Goal: Transaction & Acquisition: Subscribe to service/newsletter

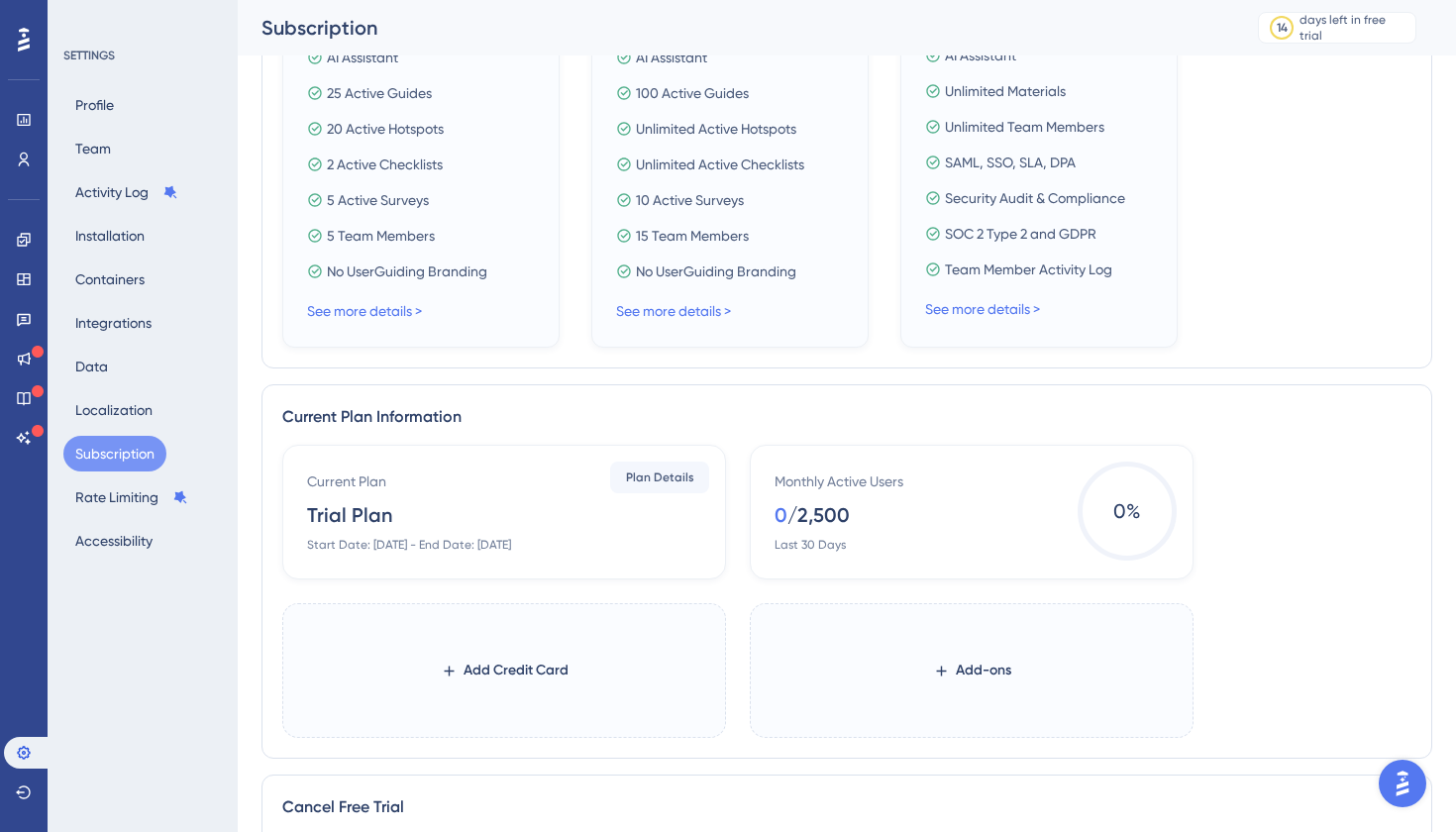
scroll to position [743, 0]
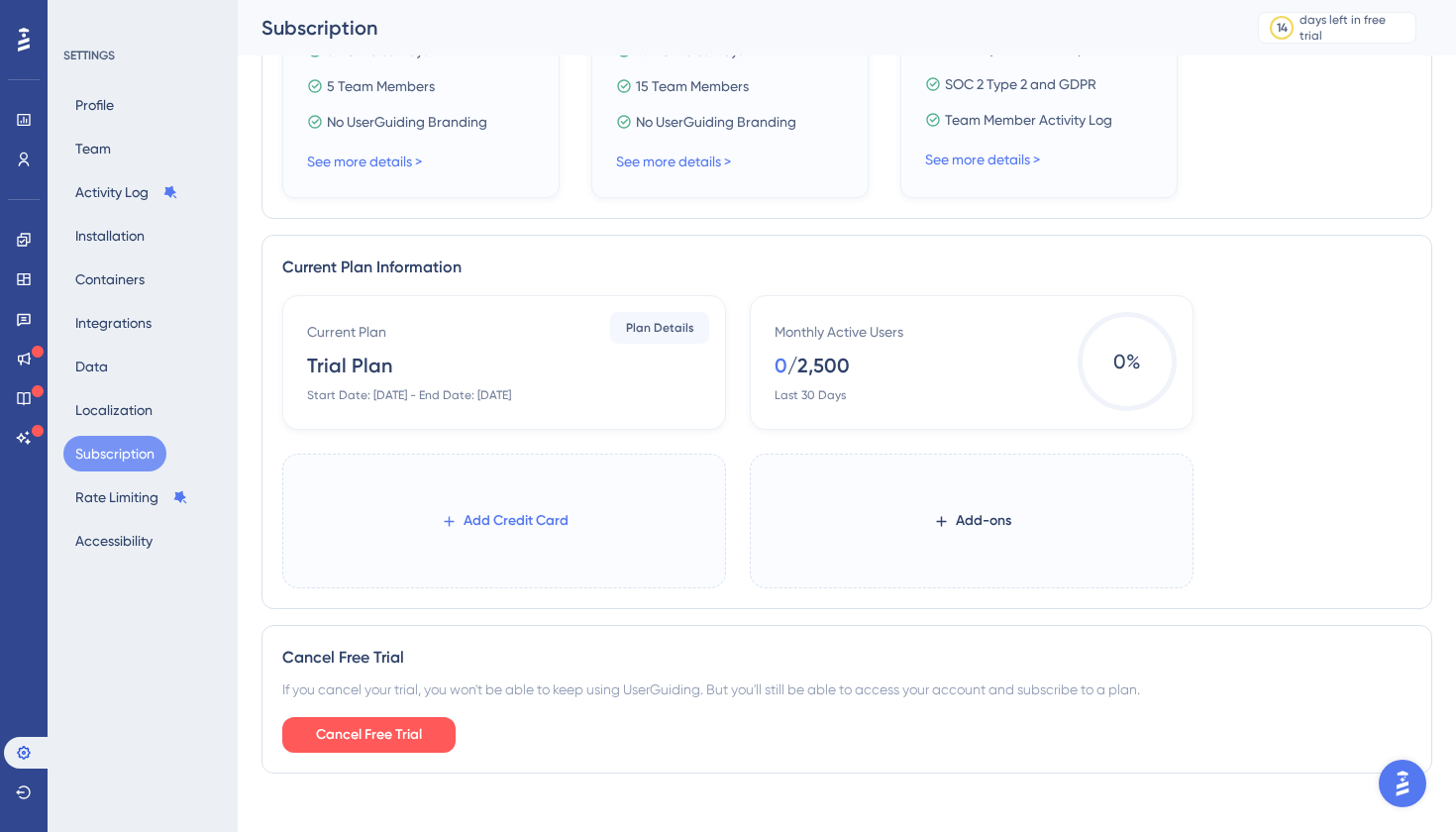
click at [489, 512] on span "Add Credit Card" at bounding box center [516, 521] width 105 height 24
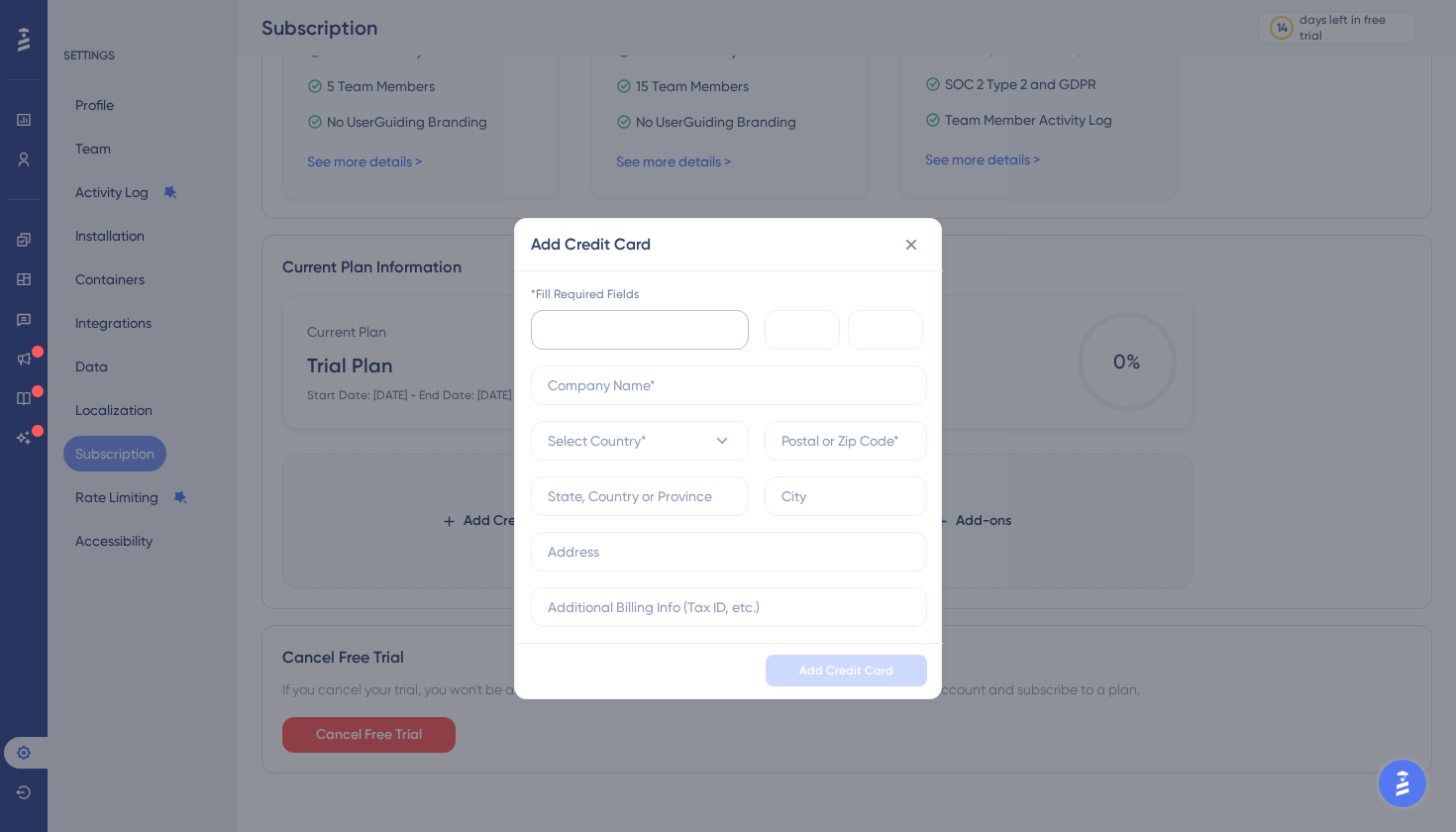
click at [673, 342] on div at bounding box center [639, 330] width 218 height 40
type input "FortyGuard Tech Ltd"
click at [731, 438] on icon at bounding box center [722, 440] width 20 height 20
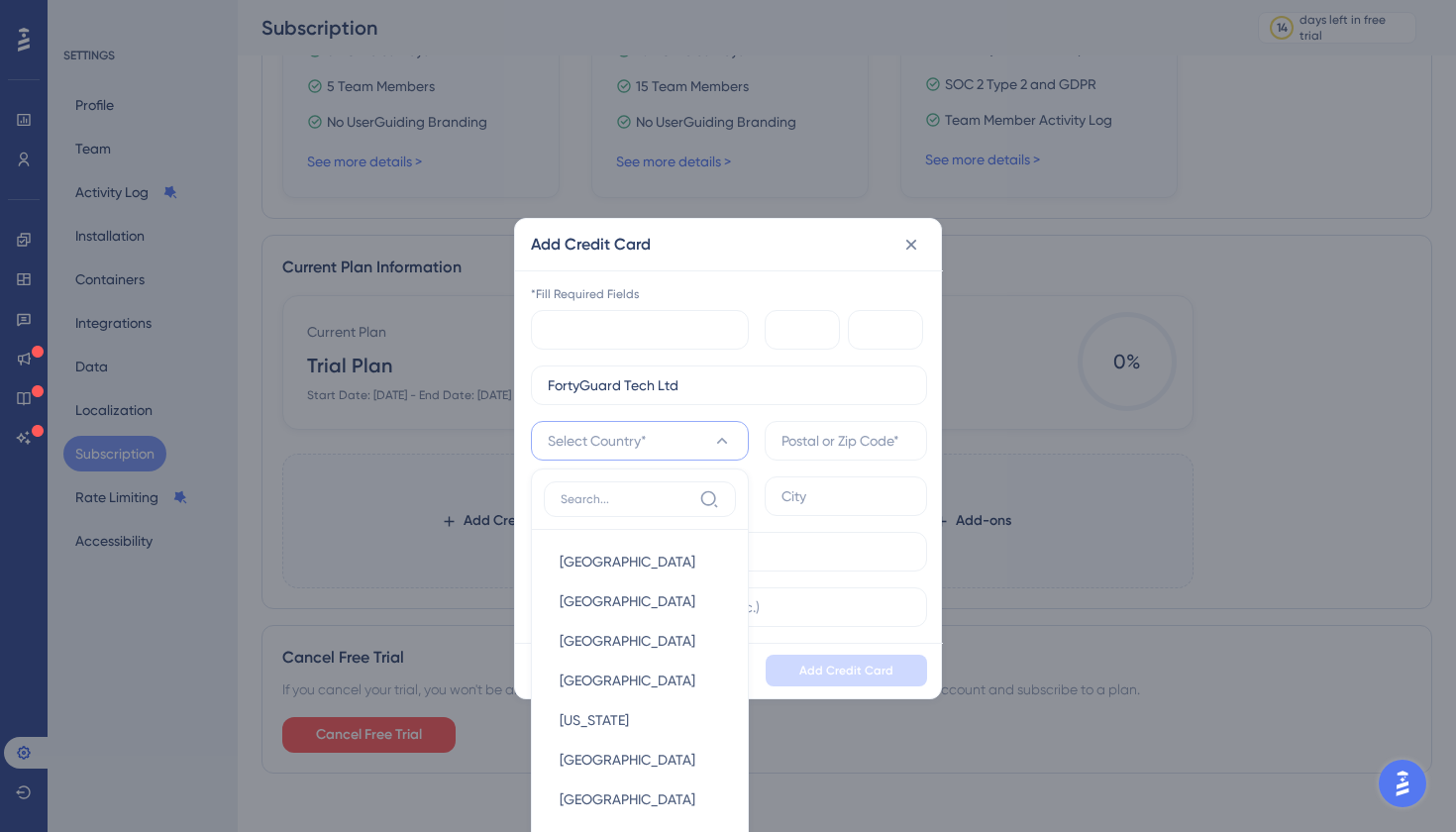
scroll to position [763, 0]
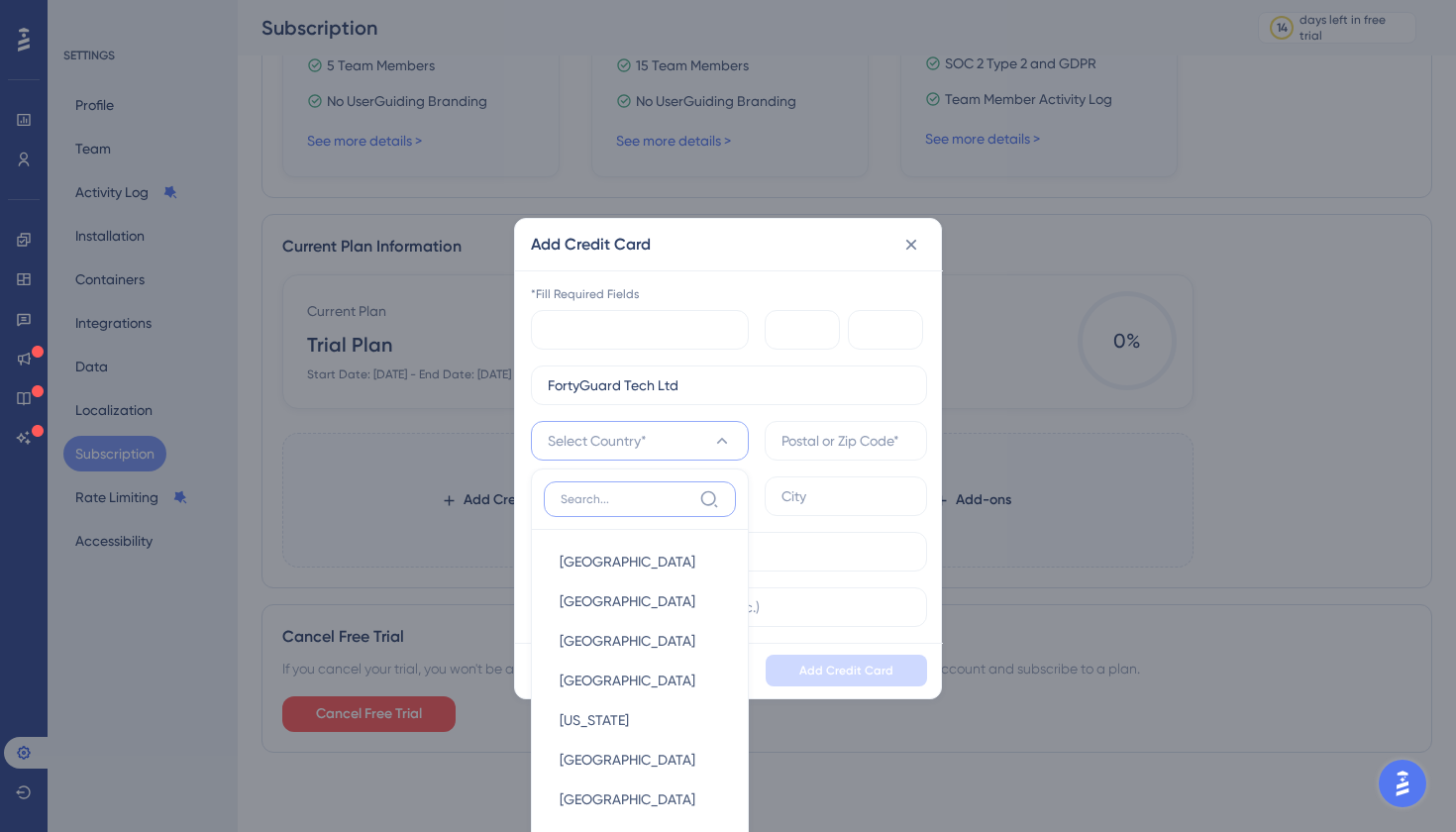
click at [667, 502] on input at bounding box center [626, 499] width 130 height 16
type input "uni"
click at [649, 669] on span "[GEOGRAPHIC_DATA]" at bounding box center [628, 680] width 135 height 24
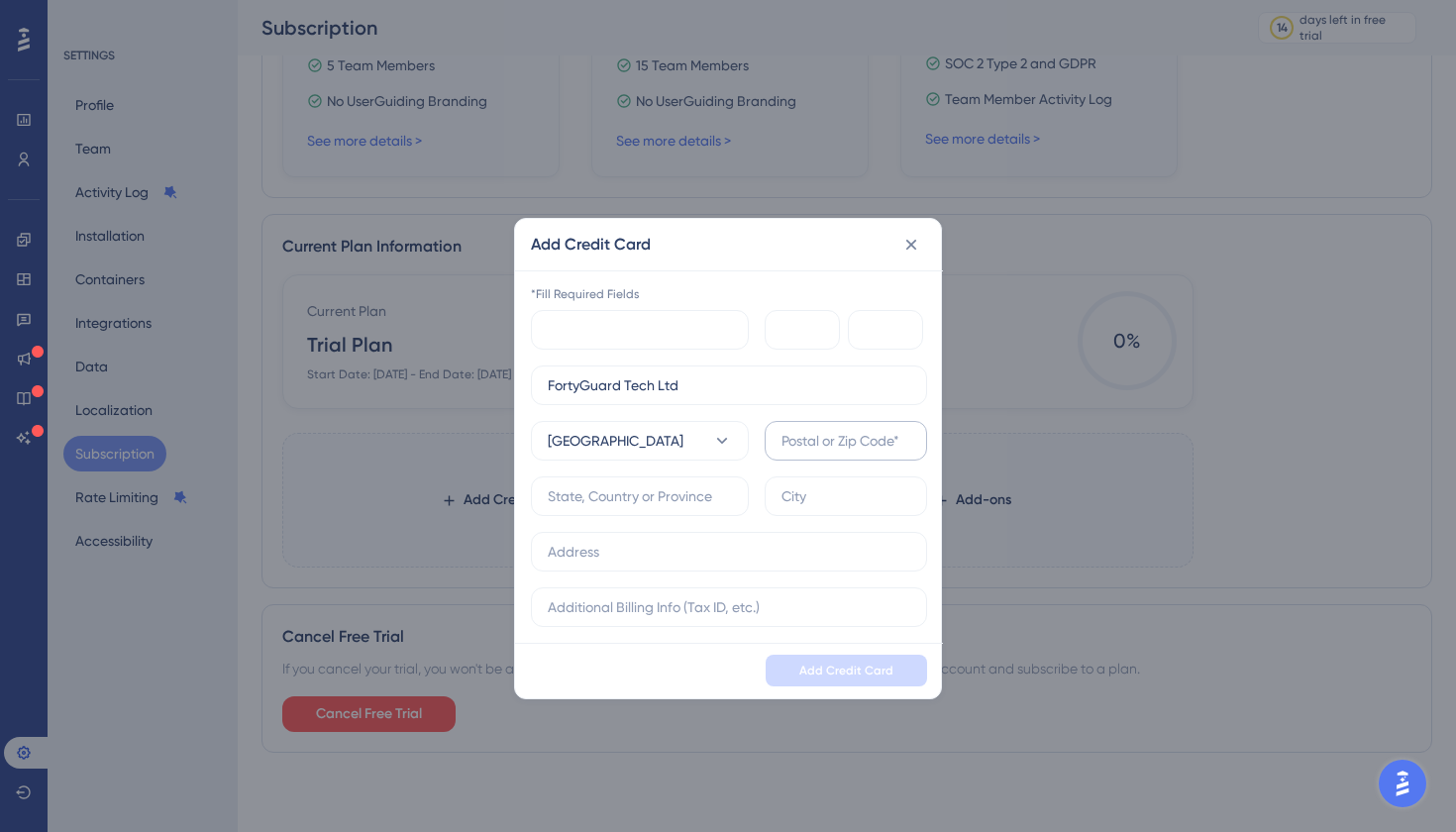
click at [800, 456] on label at bounding box center [845, 440] width 162 height 40
click at [800, 451] on input "text" at bounding box center [845, 440] width 128 height 22
type input "3317"
type input "[GEOGRAPHIC_DATA]"
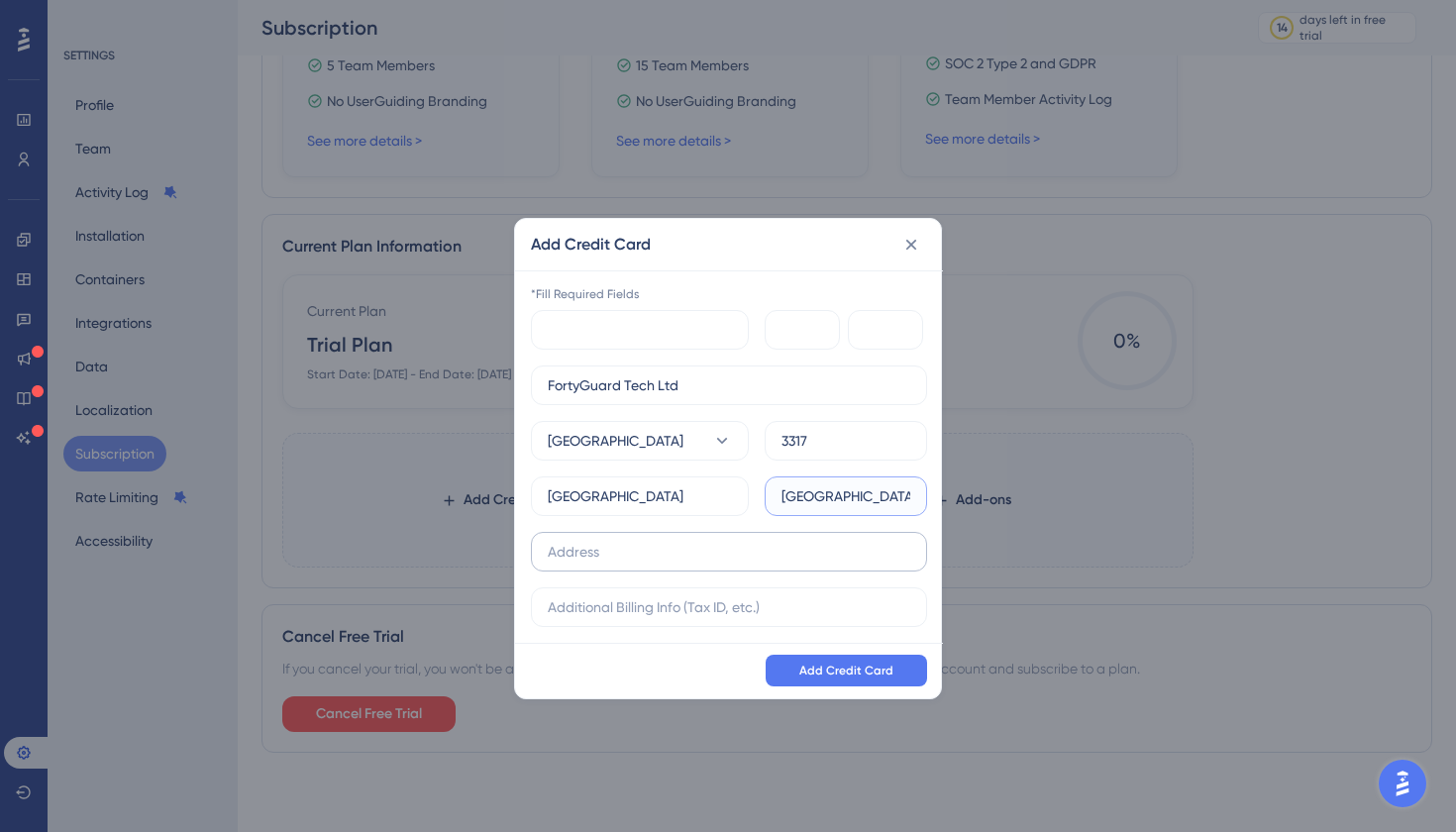
type input "[GEOGRAPHIC_DATA]"
type input "[GEOGRAPHIC_DATA], 14th floor, ADGM, WeWork HUB71"
click at [684, 607] on input "text" at bounding box center [729, 607] width 363 height 22
paste input "104302474200001"
click at [549, 605] on input "104302474200001" at bounding box center [729, 607] width 363 height 22
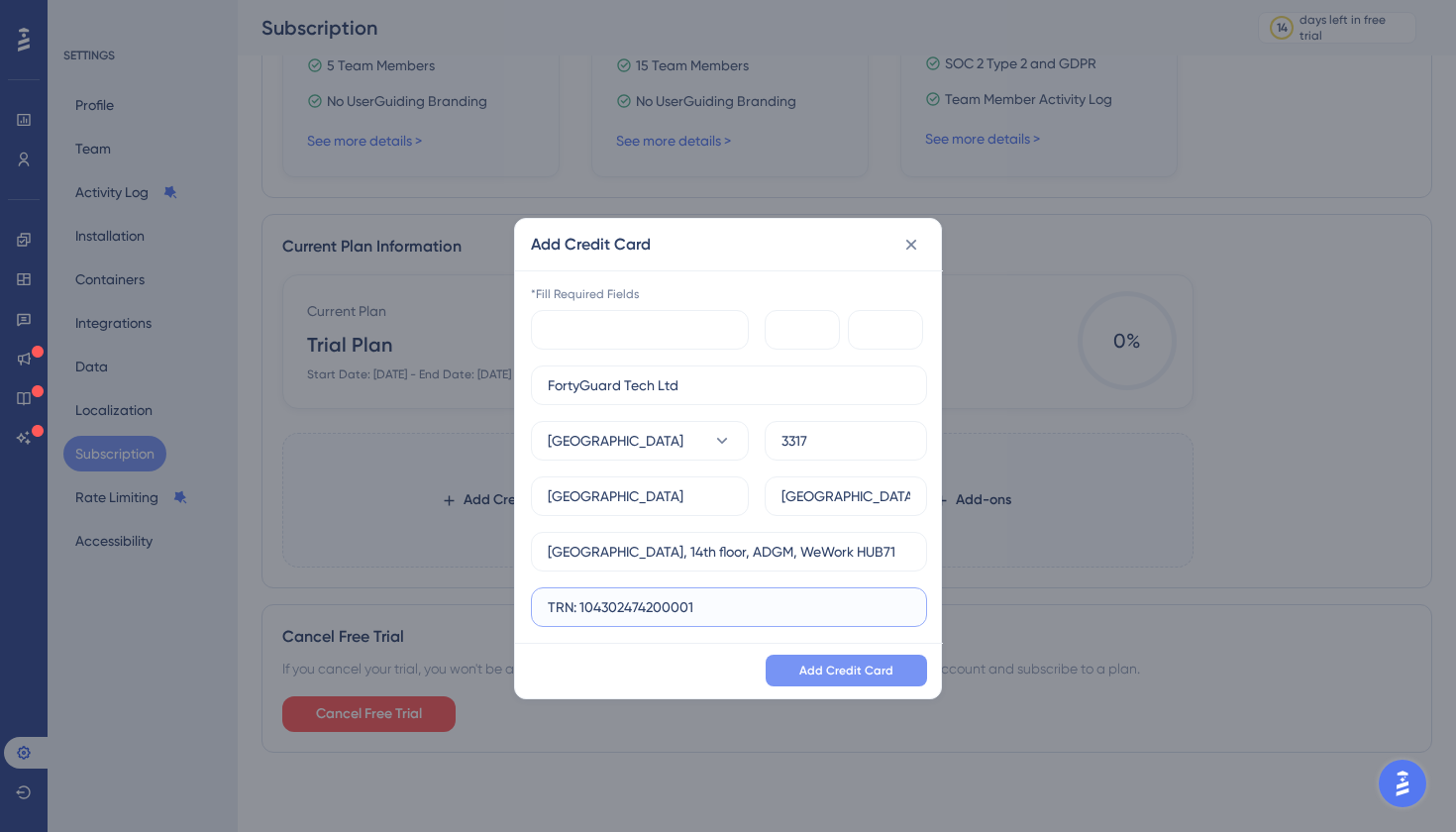
type input "TRN: 104302474200001"
click at [831, 671] on span "Add Credit Card" at bounding box center [846, 670] width 94 height 16
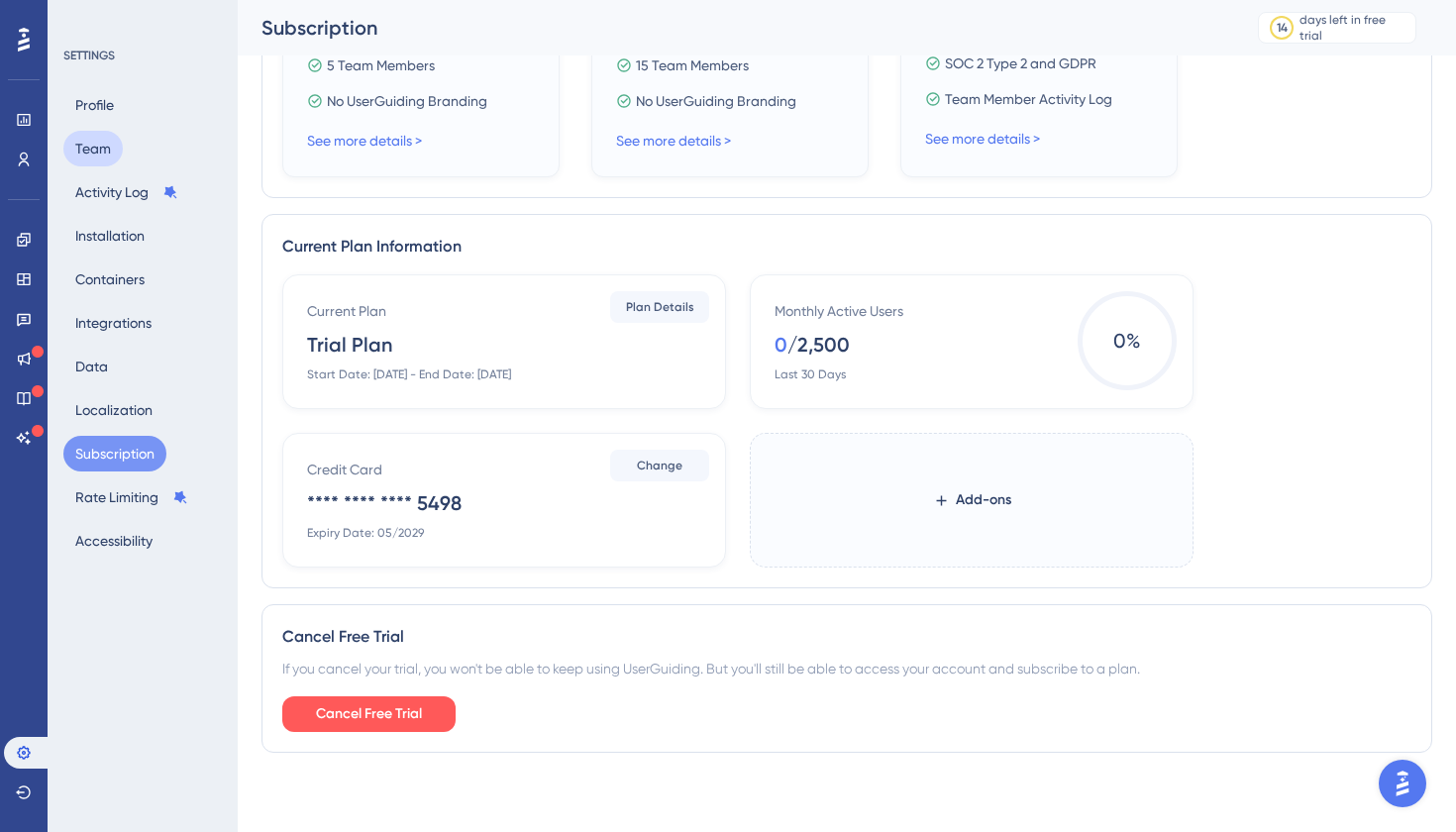
click at [102, 146] on button "Team" at bounding box center [93, 148] width 60 height 36
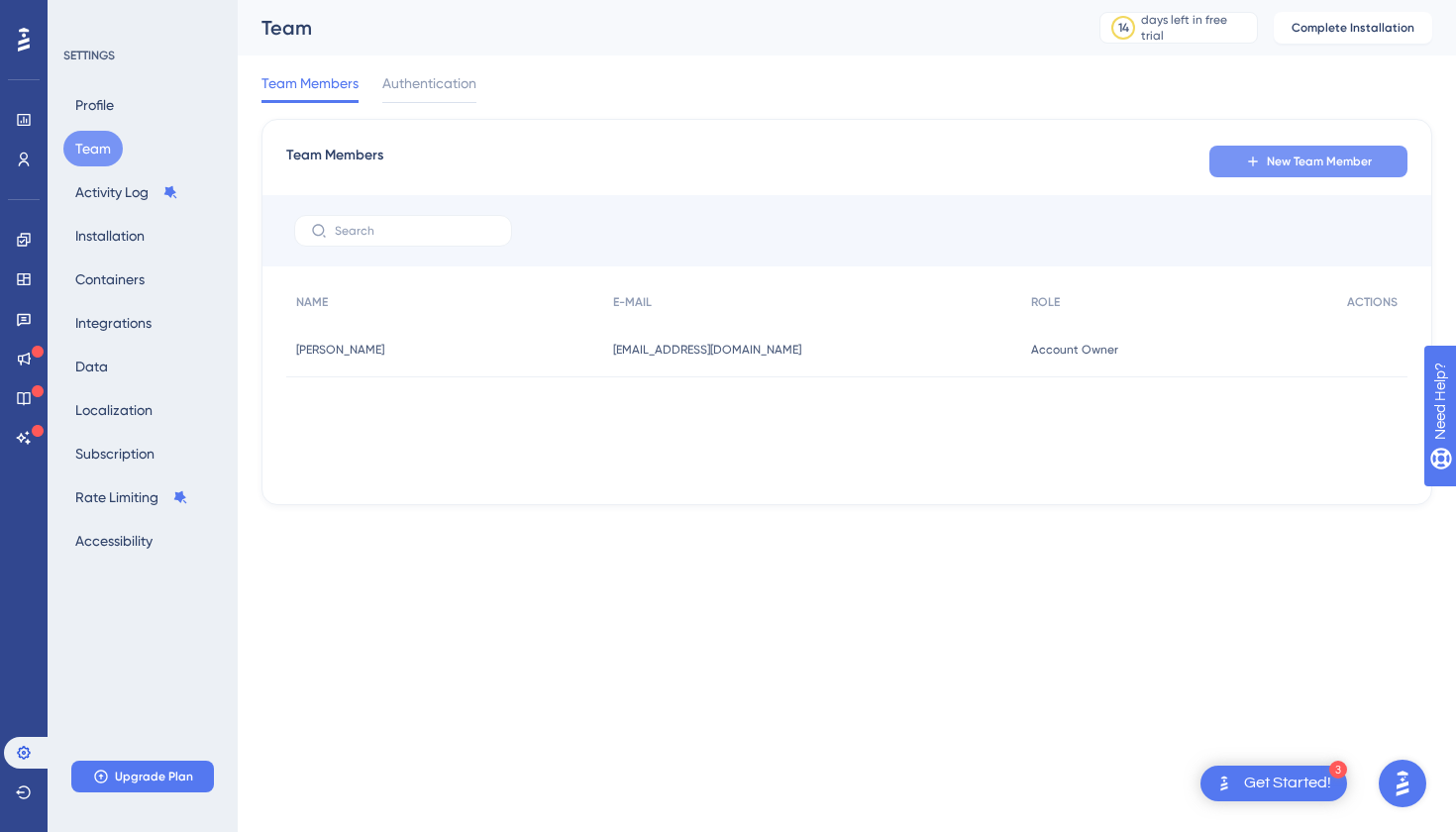
click at [1313, 160] on span "New Team Member" at bounding box center [1320, 161] width 105 height 16
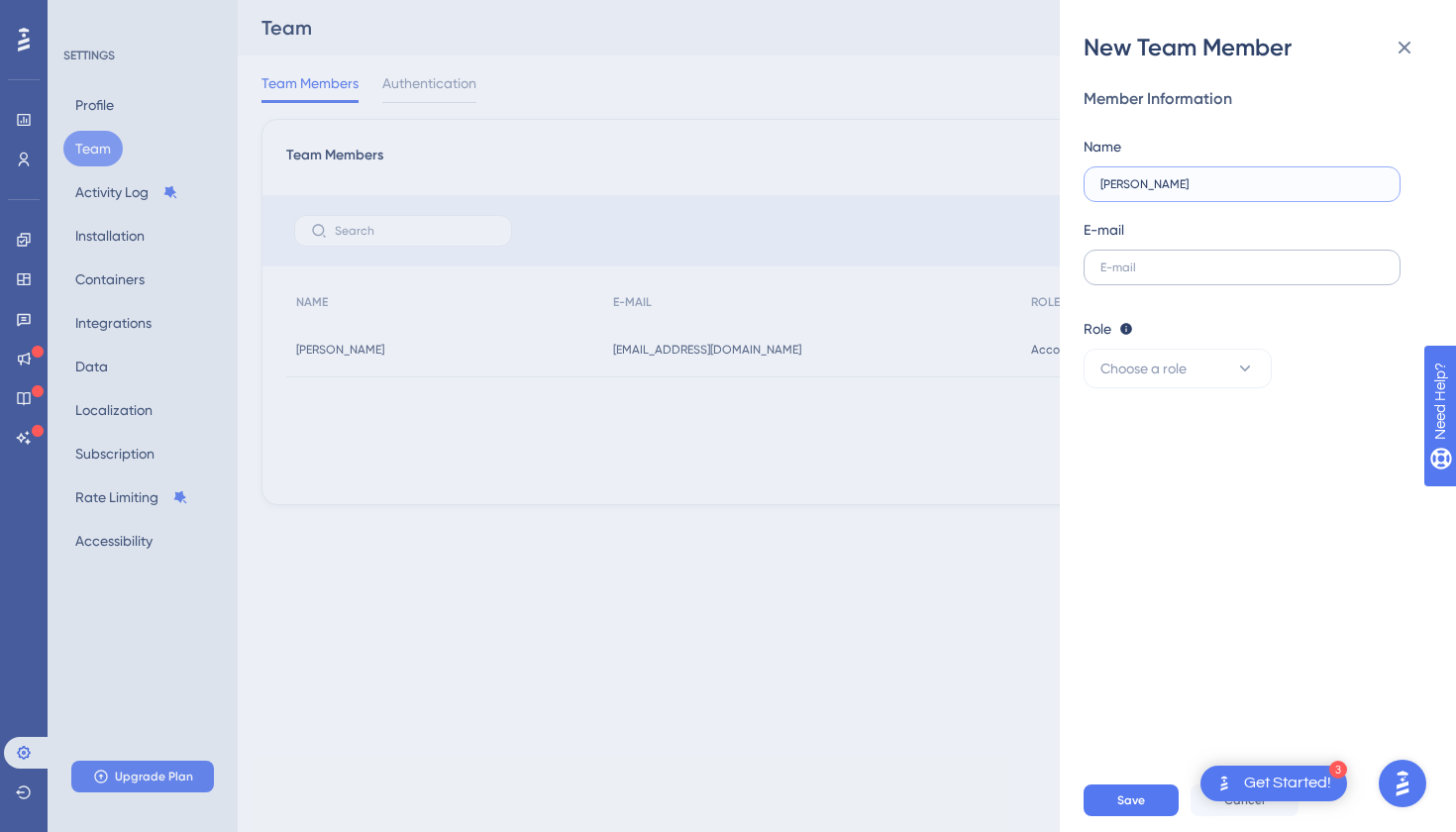
type input "[PERSON_NAME]"
paste input "[PERSON_NAME][EMAIL_ADDRESS][PERSON_NAME][DOMAIN_NAME]"
type input "[PERSON_NAME][EMAIL_ADDRESS][PERSON_NAME][DOMAIN_NAME]"
click at [1184, 370] on span "Choose a role" at bounding box center [1144, 369] width 87 height 24
click at [1151, 428] on span "Admin" at bounding box center [1132, 428] width 41 height 24
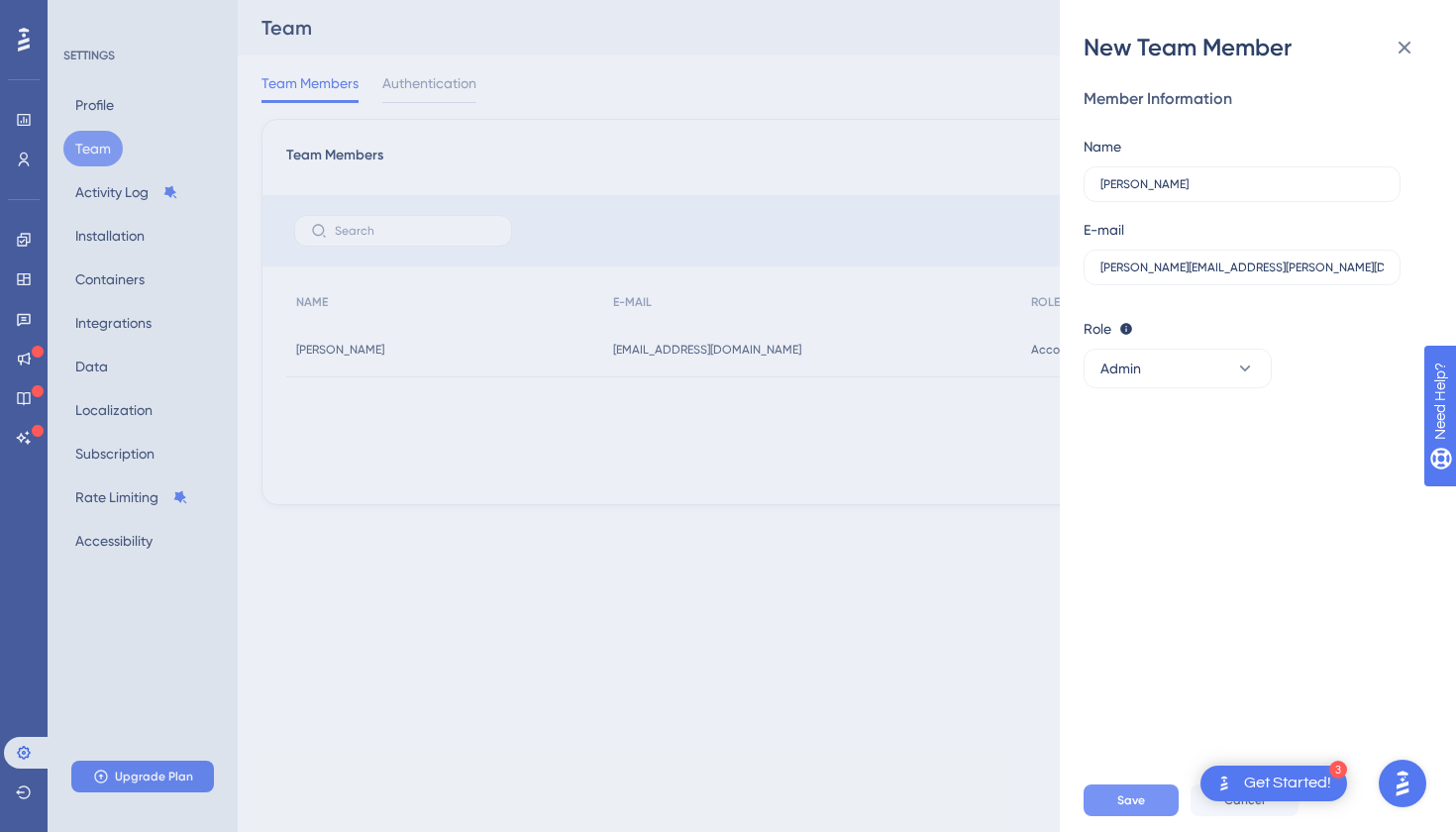
click at [1119, 805] on span "Save" at bounding box center [1131, 800] width 28 height 16
click at [696, 579] on div "New Team Member Member Information Name [PERSON_NAME] E-mail [PERSON_NAME][EMAI…" at bounding box center [728, 416] width 1456 height 832
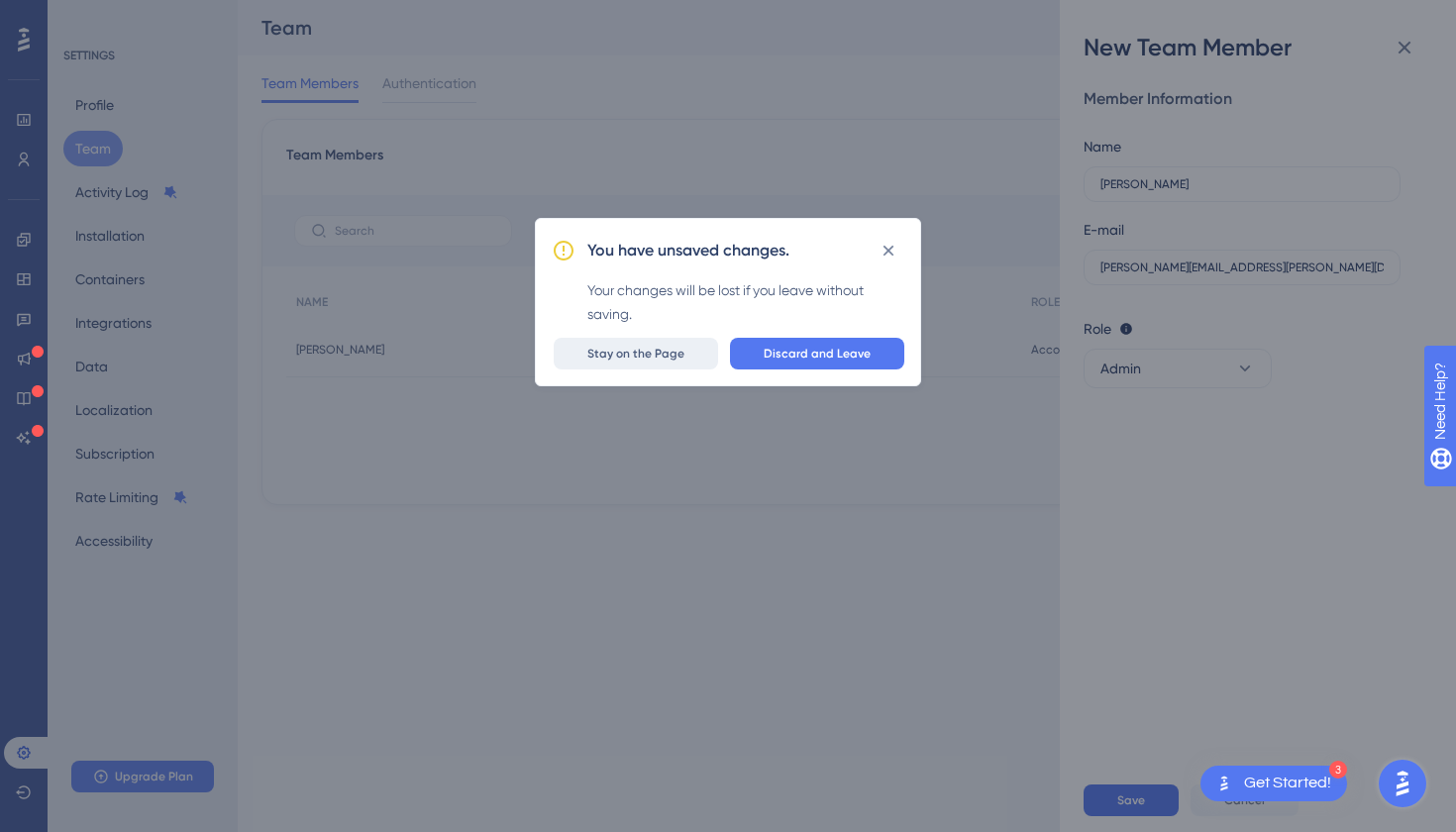
click at [654, 352] on span "Stay on the Page" at bounding box center [637, 354] width 97 height 16
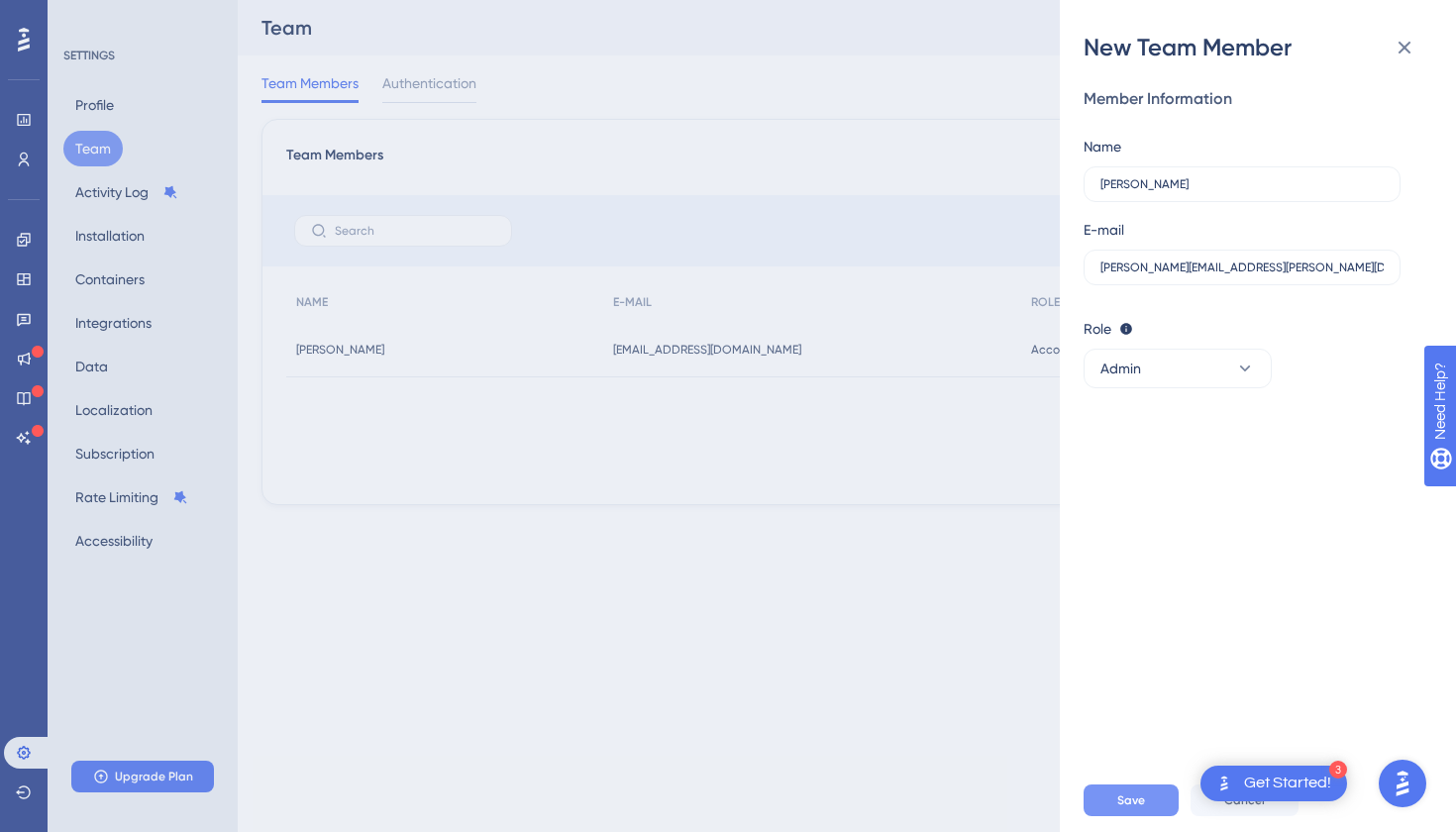
click at [1130, 795] on span "Save" at bounding box center [1131, 800] width 28 height 16
click at [1395, 52] on icon at bounding box center [1404, 48] width 24 height 24
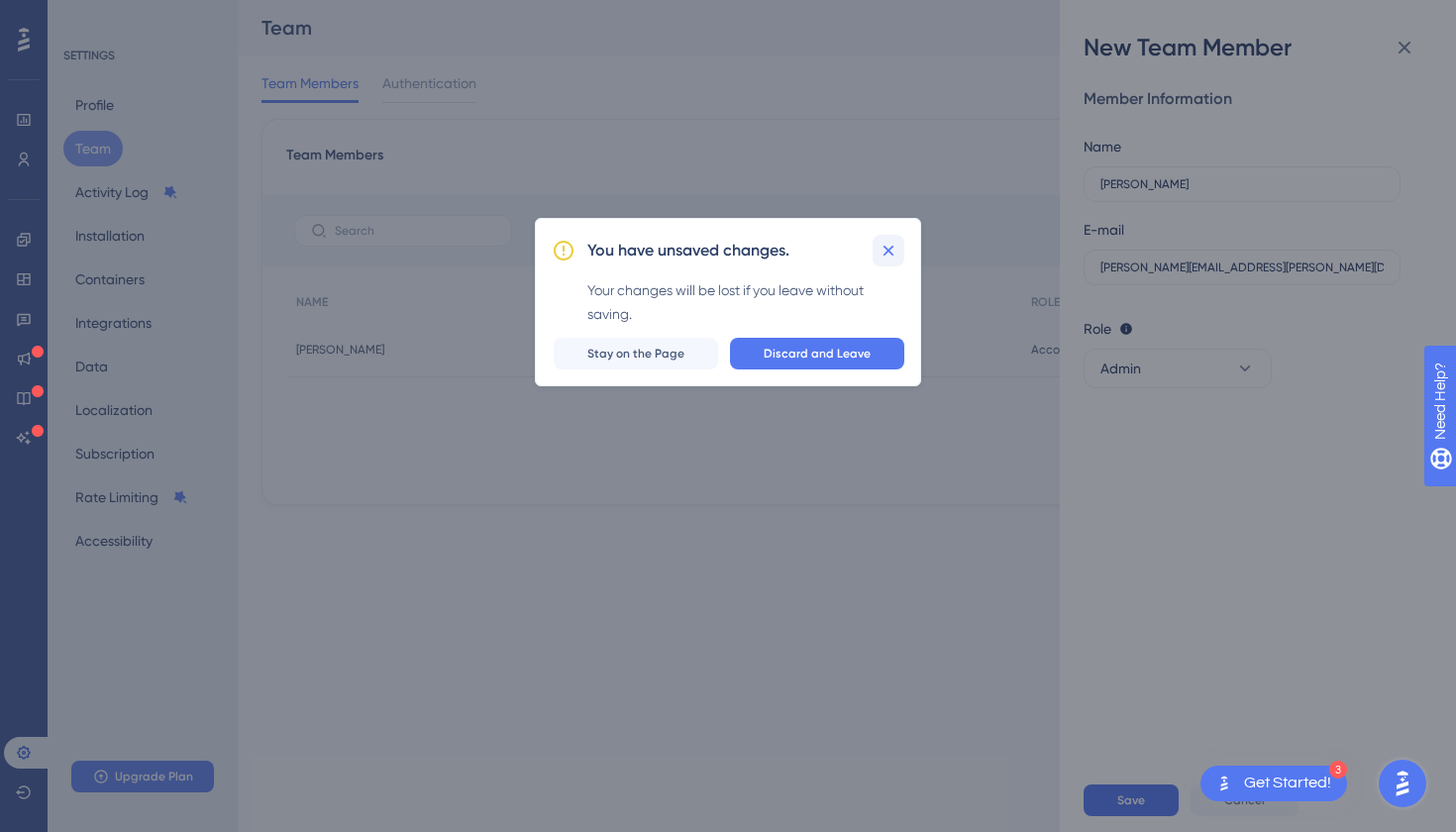
click at [893, 244] on icon at bounding box center [888, 250] width 20 height 20
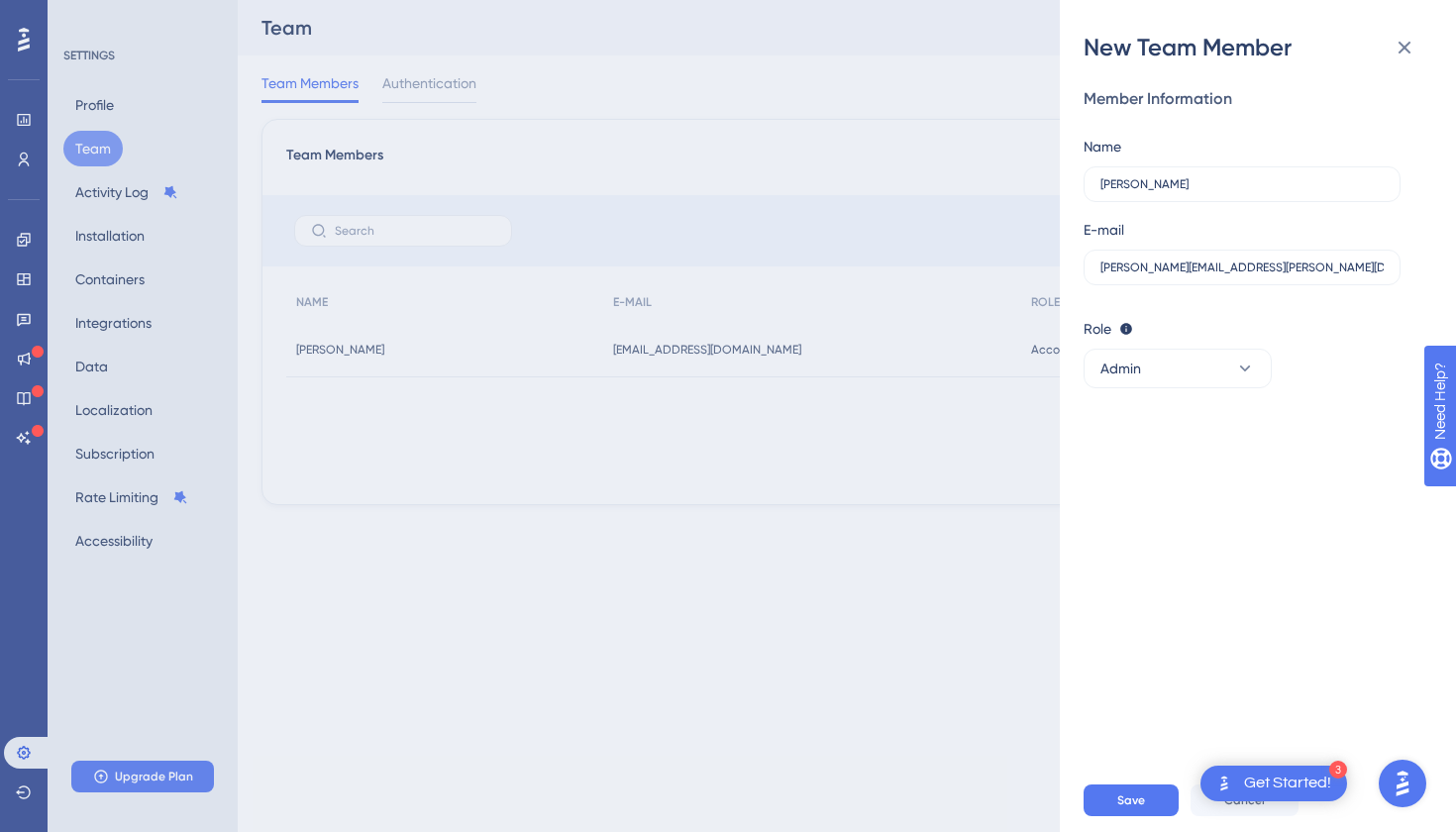
click at [157, 769] on div "New Team Member Member Information Name [PERSON_NAME] E-mail [PERSON_NAME][EMAI…" at bounding box center [728, 416] width 1456 height 832
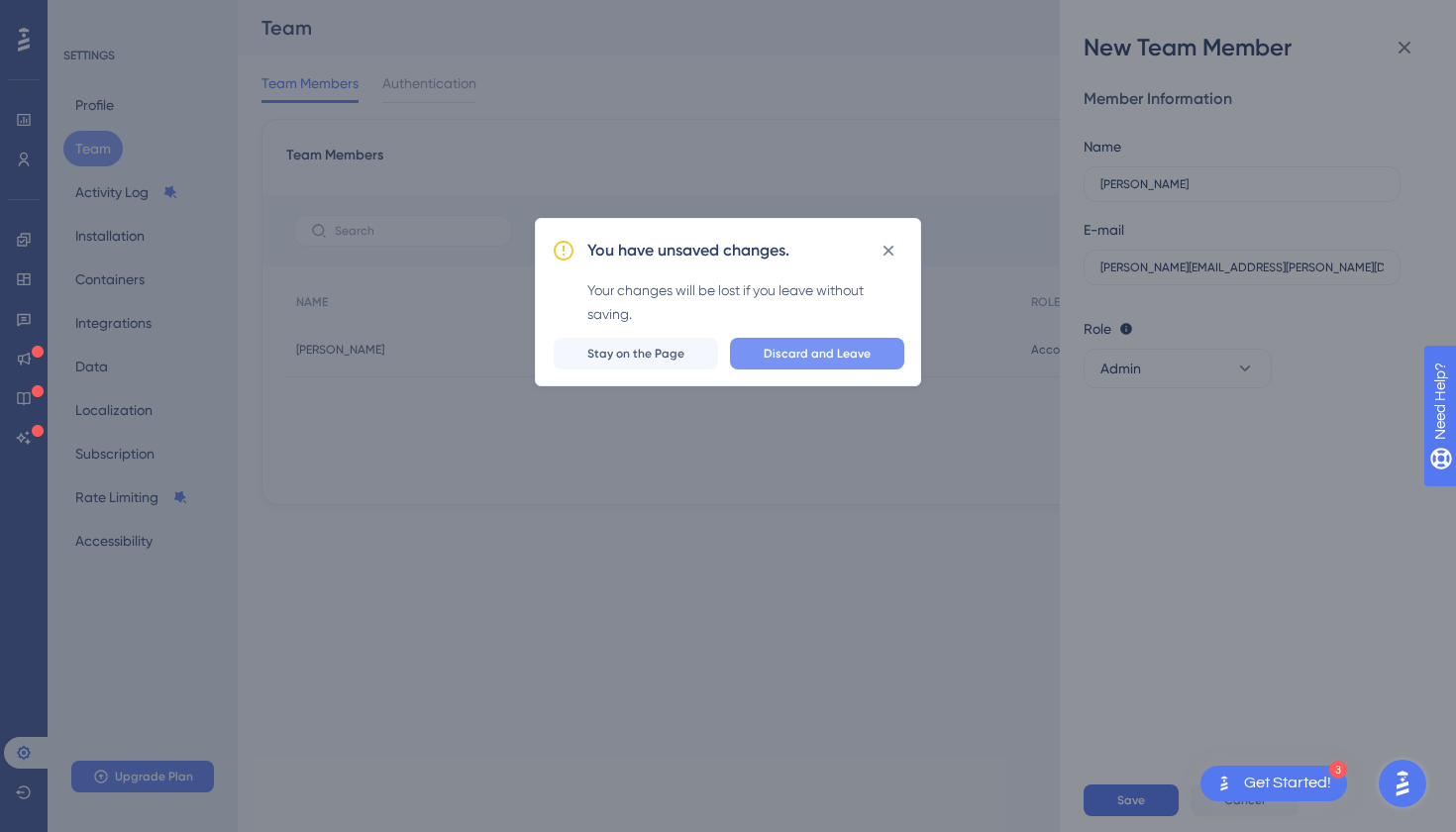
click at [817, 365] on button "Discard and Leave" at bounding box center [817, 354] width 174 height 32
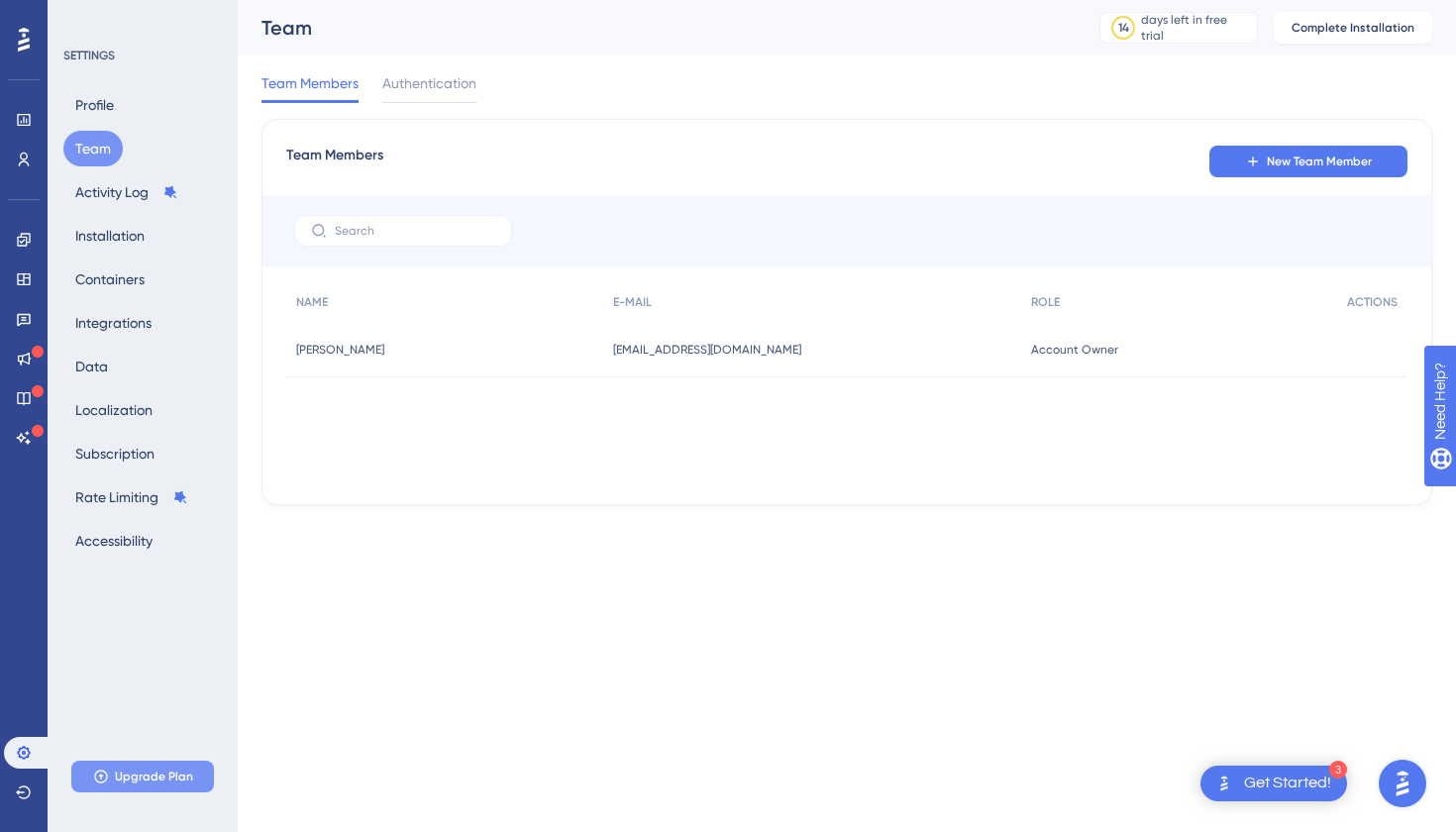
click at [169, 772] on span "Upgrade Plan" at bounding box center [154, 776] width 79 height 16
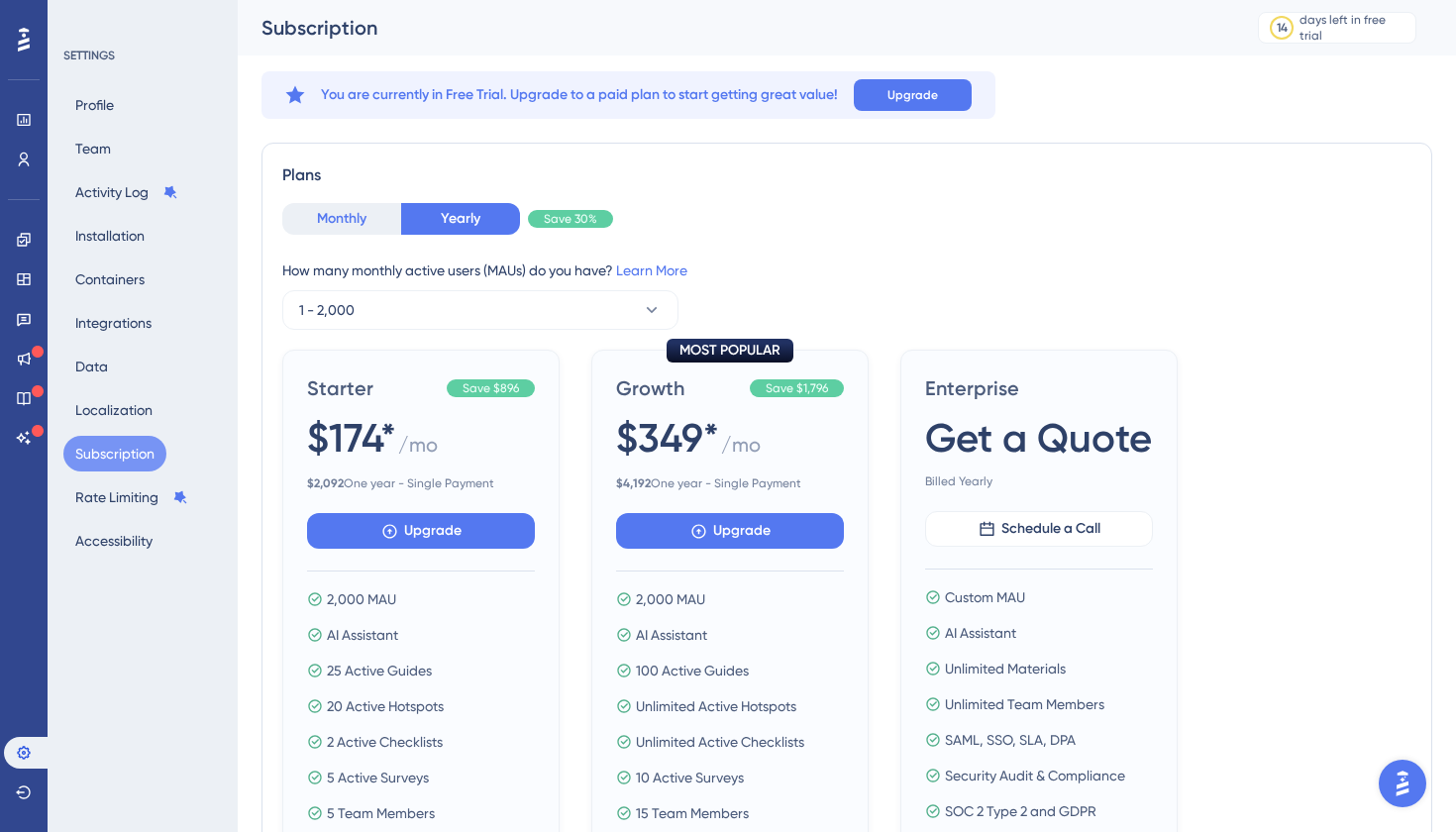
click at [358, 224] on button "Monthly" at bounding box center [342, 219] width 119 height 32
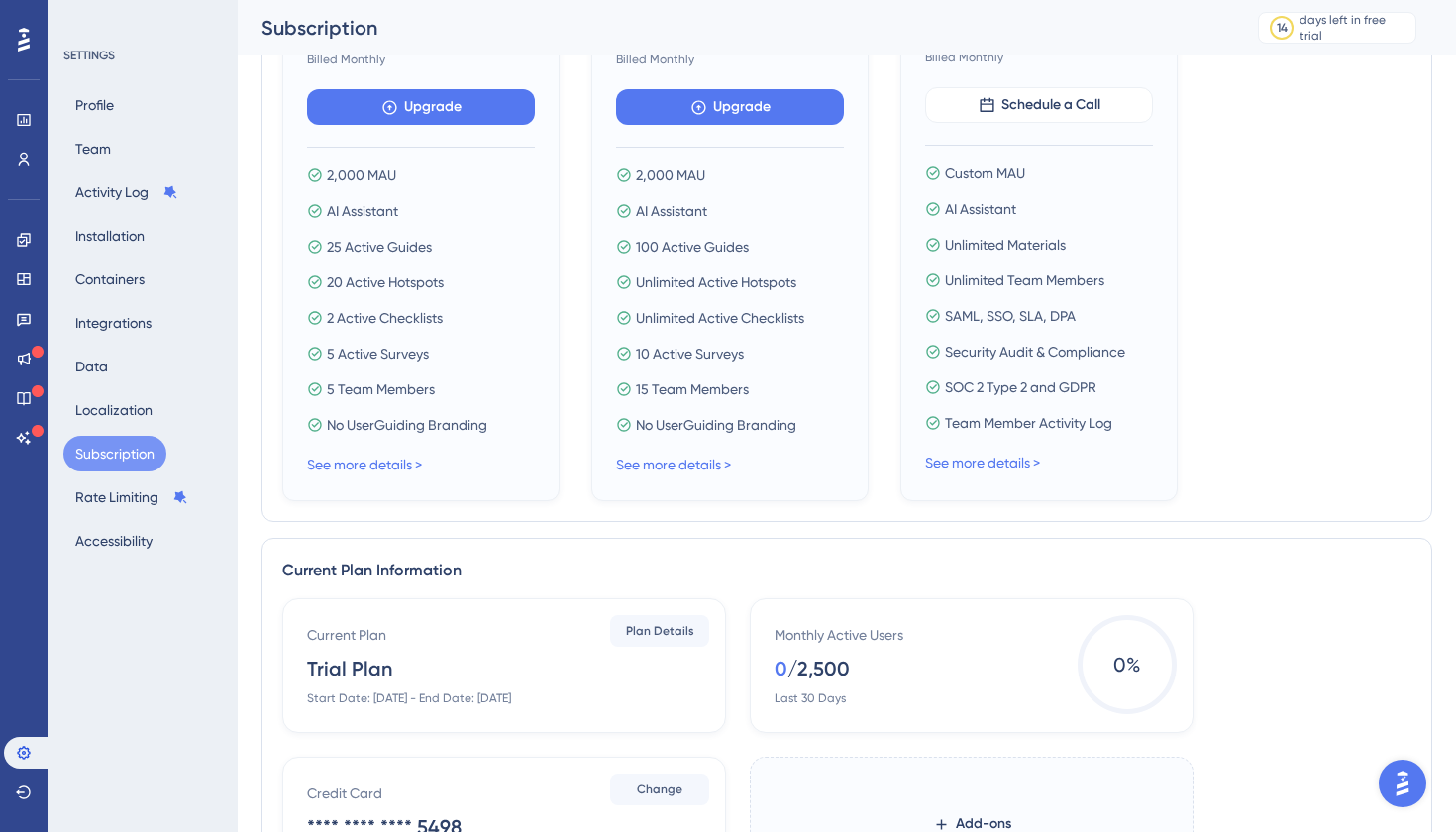
scroll to position [389, 0]
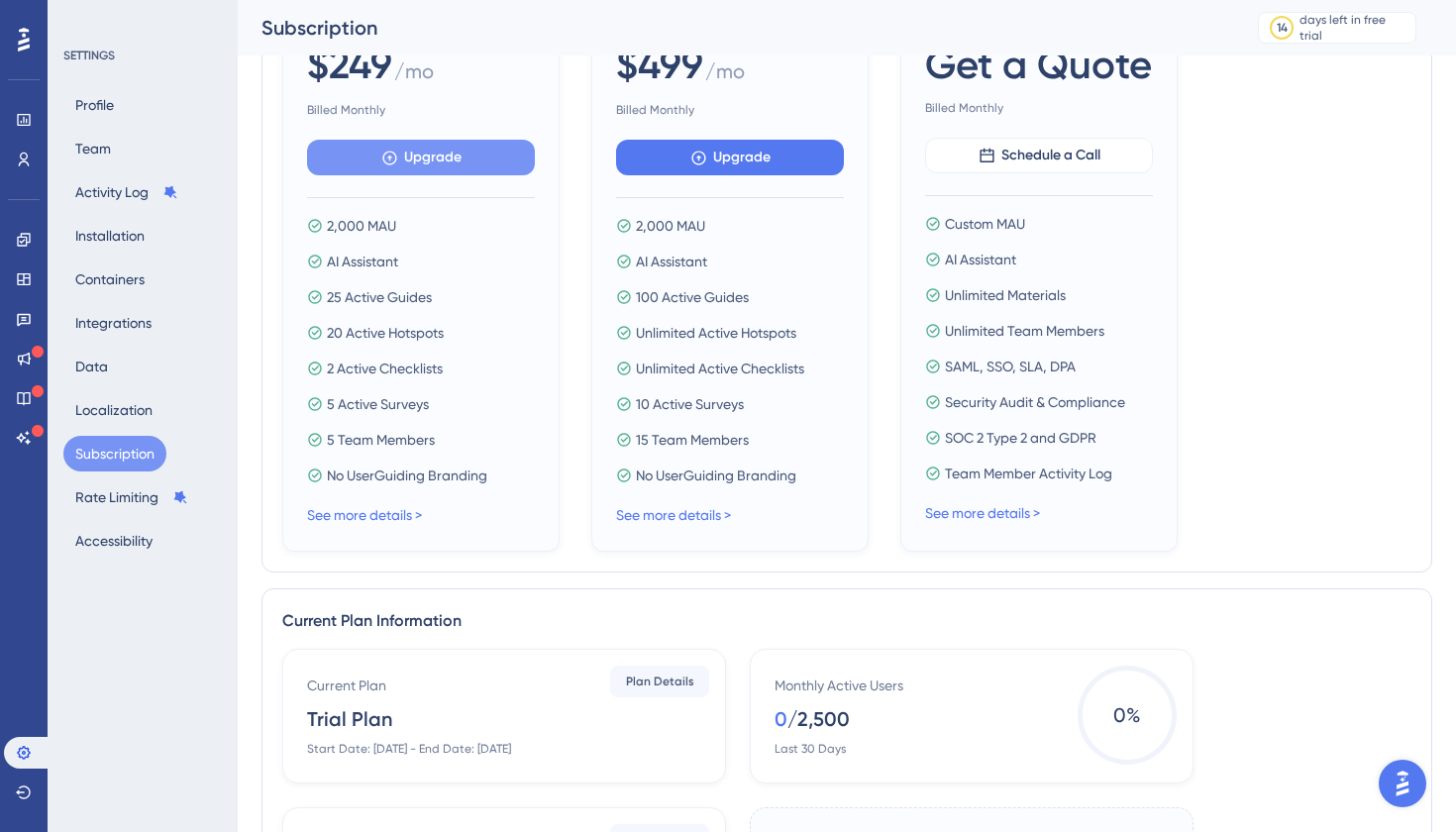
click at [437, 160] on span "Upgrade" at bounding box center [433, 157] width 58 height 24
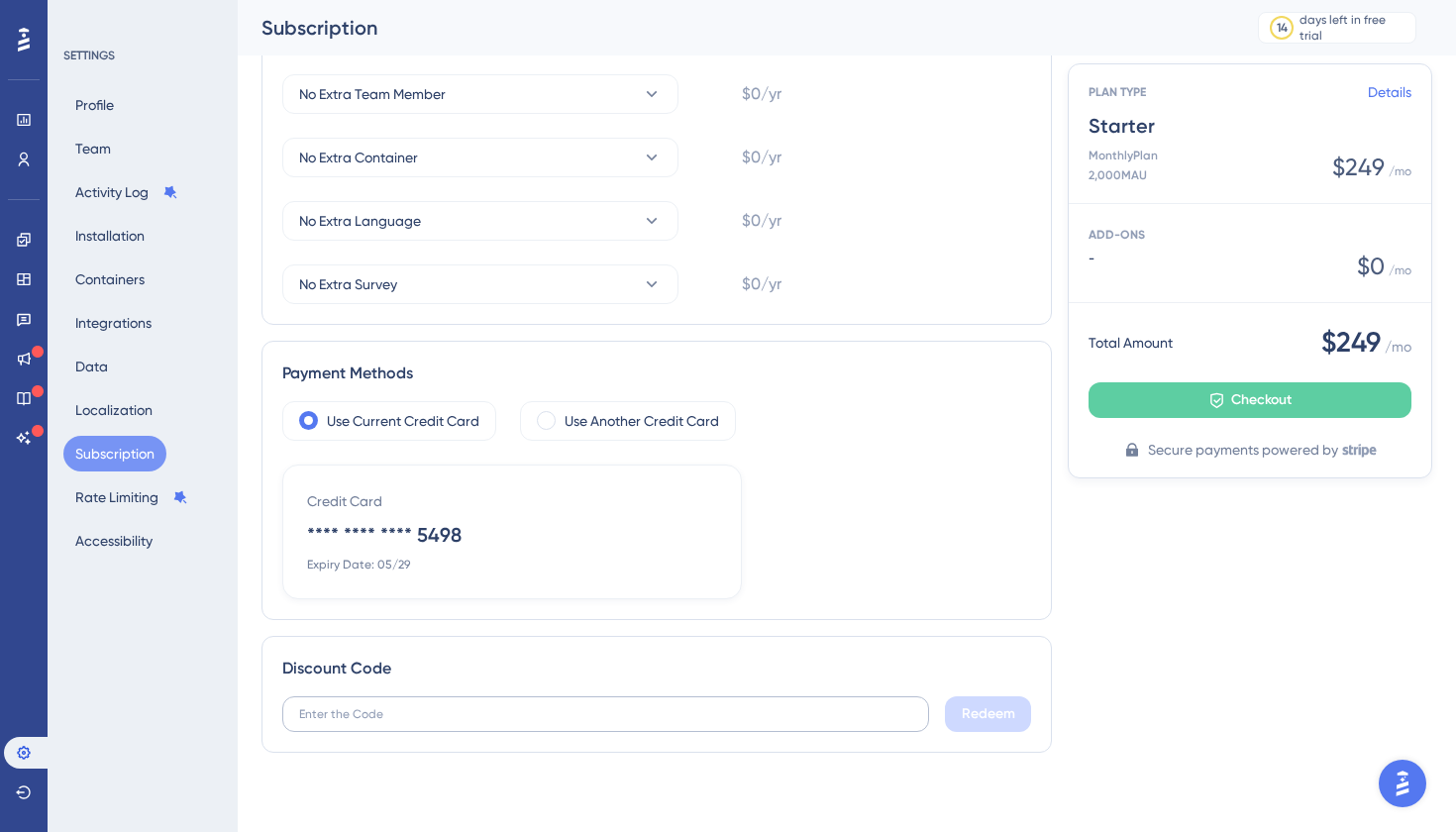
scroll to position [501, 0]
paste input "NOCODETECH"
click at [995, 715] on span "Redeem" at bounding box center [989, 714] width 54 height 24
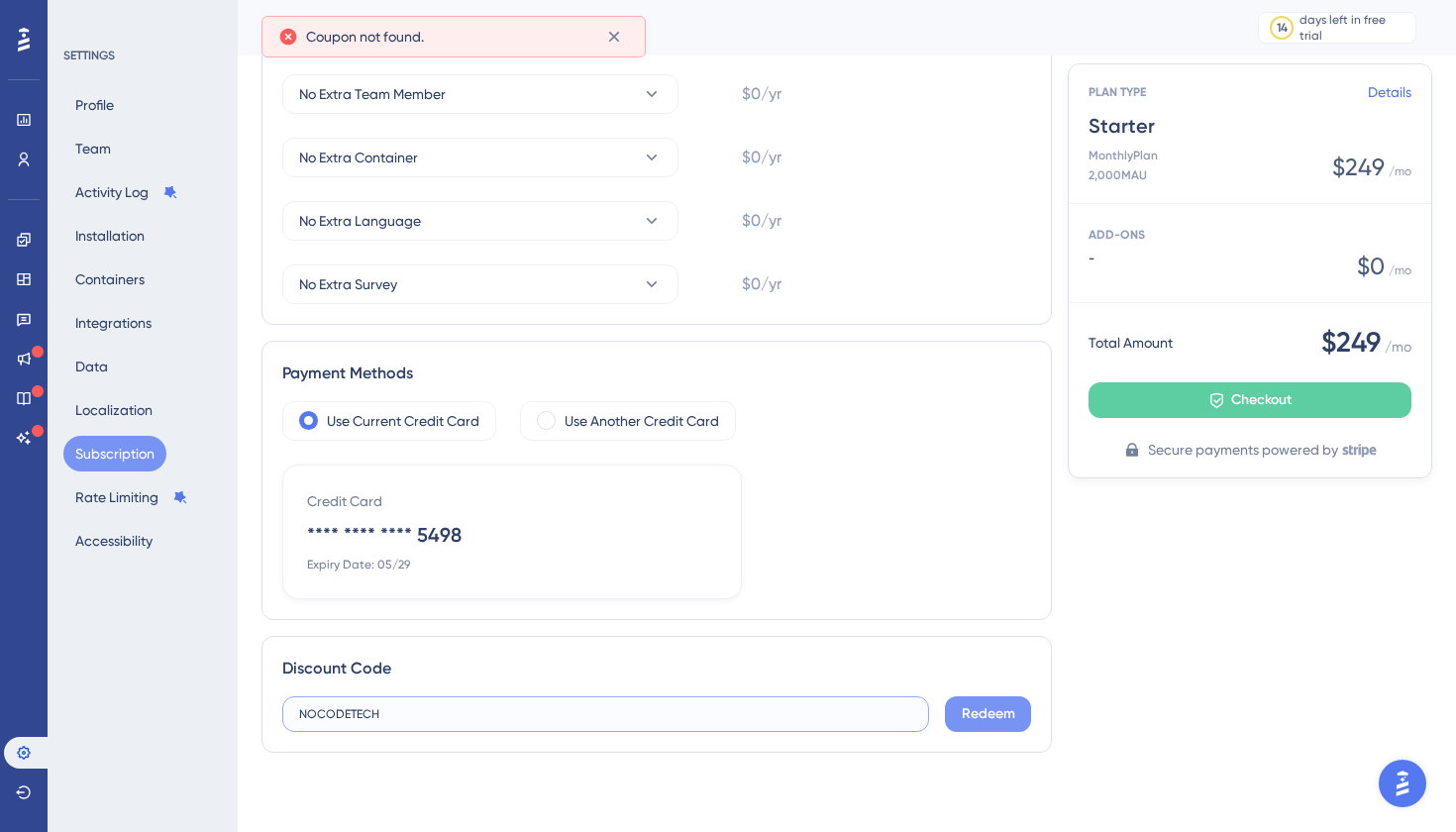
click at [299, 714] on input "NOCODETECH" at bounding box center [606, 714] width 614 height 14
click at [420, 709] on input "NOCODETECH" at bounding box center [606, 714] width 614 height 14
click at [974, 714] on span "Redeem" at bounding box center [989, 714] width 54 height 24
drag, startPoint x: 391, startPoint y: 710, endPoint x: 277, endPoint y: 710, distance: 114.0
click at [277, 710] on div "Discount Code NOCODETECH Redeem" at bounding box center [656, 694] width 791 height 117
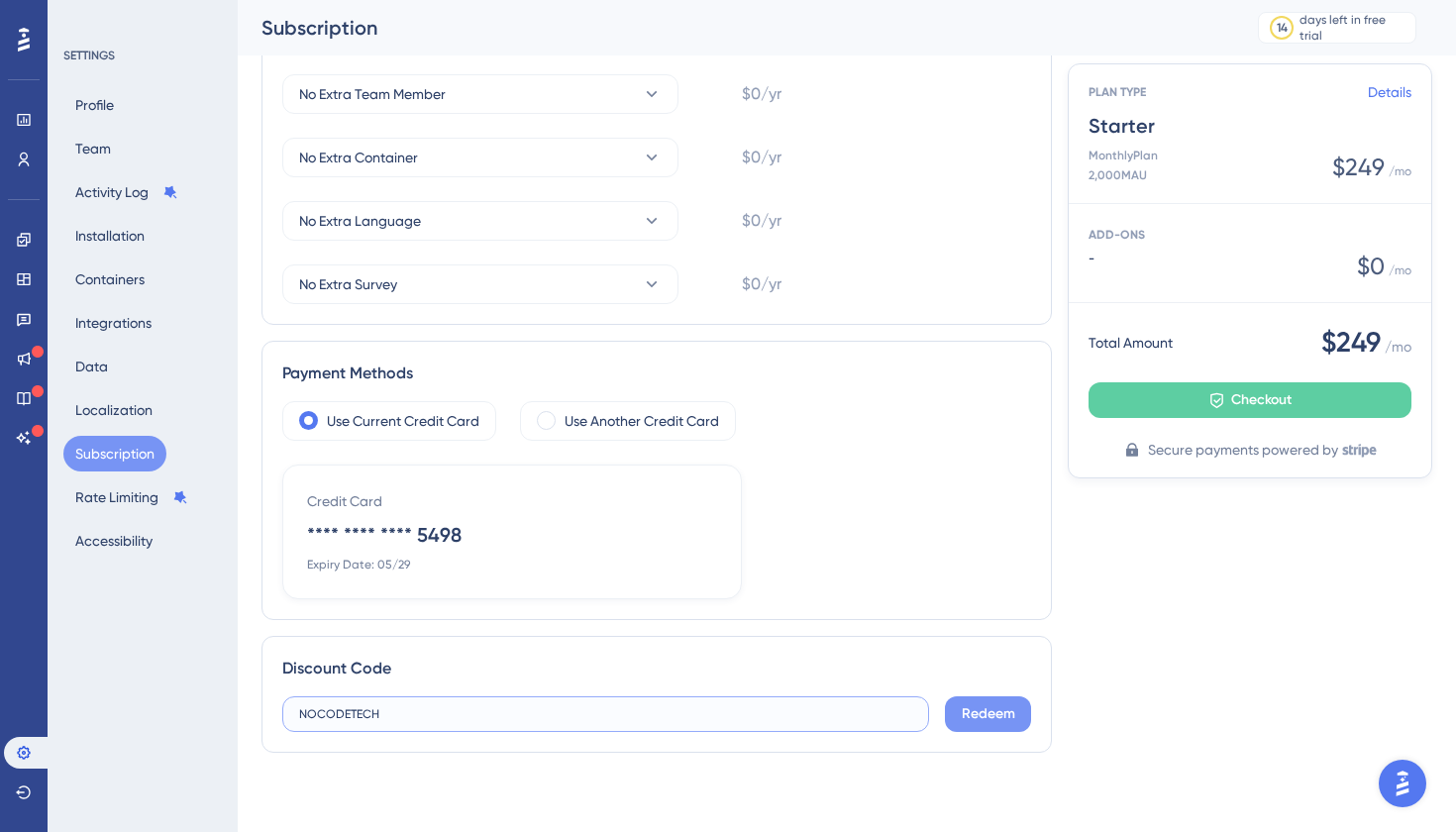
paste input "30SECRET"
type input "30SECRET"
click at [988, 713] on span "Redeem" at bounding box center [989, 714] width 54 height 24
click at [972, 709] on span "Redeem" at bounding box center [989, 714] width 54 height 24
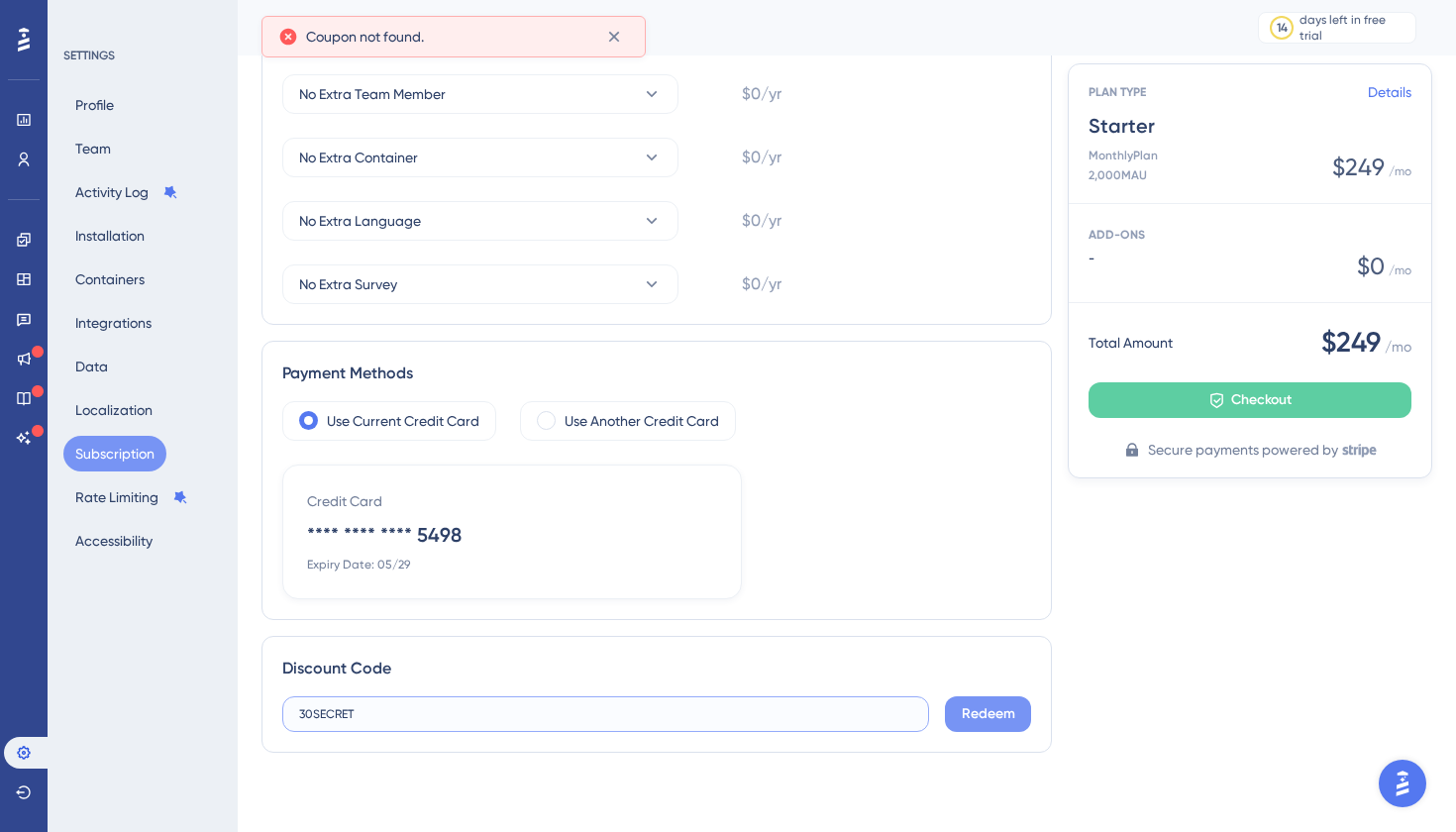
drag, startPoint x: 370, startPoint y: 715, endPoint x: 239, endPoint y: 716, distance: 131.0
click at [239, 716] on div "Performance Users Engagement Widgets Feedback Product Updates Knowledge Base AI…" at bounding box center [846, 185] width 1218 height 1230
